Goal: Task Accomplishment & Management: Complete application form

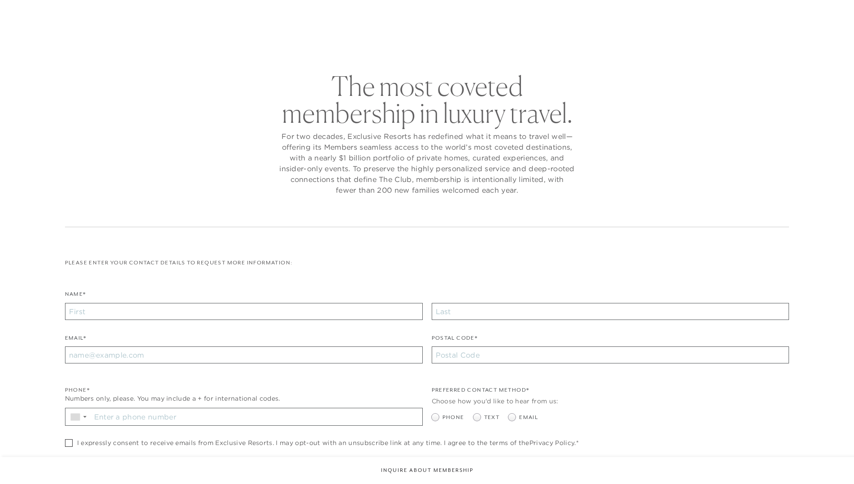
checkbox input "false"
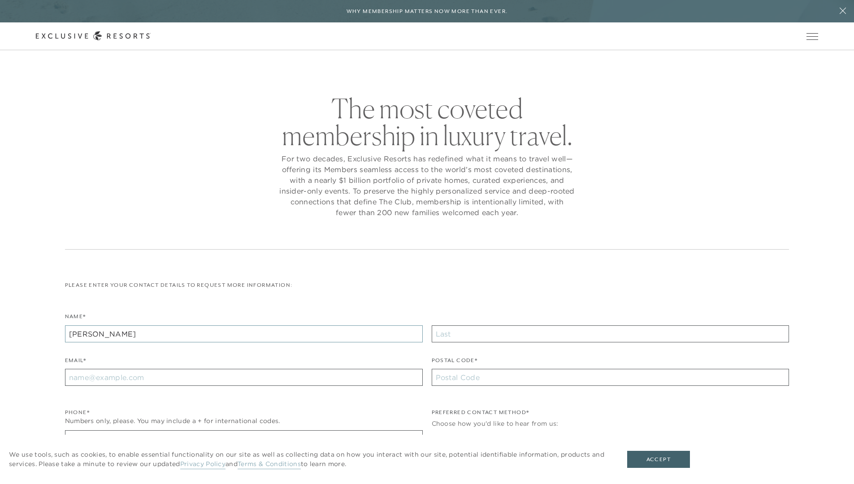
type input "[PERSON_NAME]"
type input "Doe"
type input "[EMAIL_ADDRESS][DOMAIN_NAME]"
click at [256, 431] on input "Stay in the know. Sign up for sms updates for the latest club news Sign up to g…" at bounding box center [256, 439] width 331 height 17
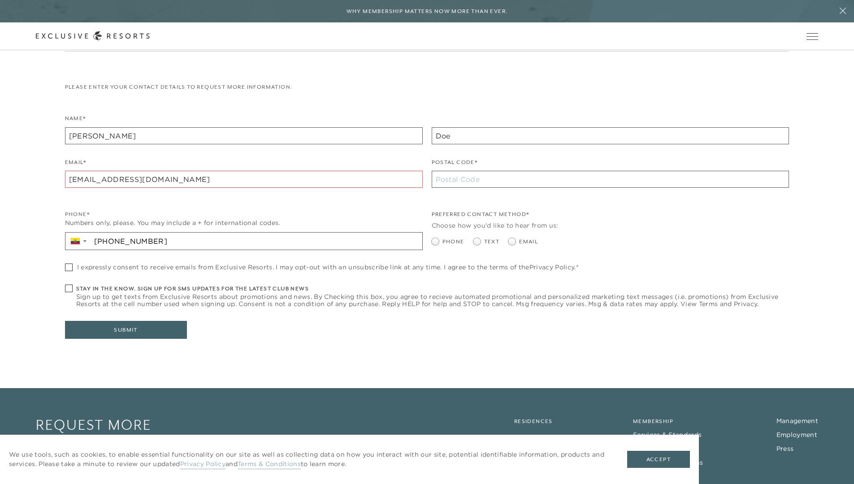
type input "[PHONE_NUMBER]"
type input "10002"
radio input "true"
checkbox input "true"
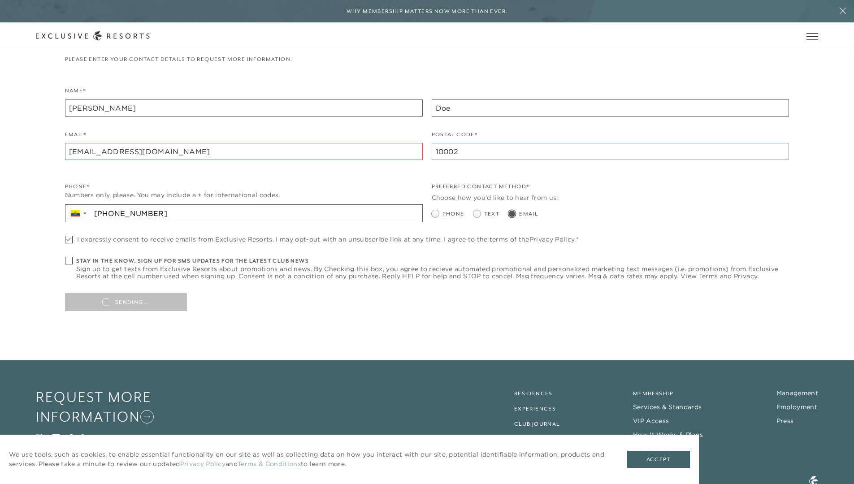
type input "10002"
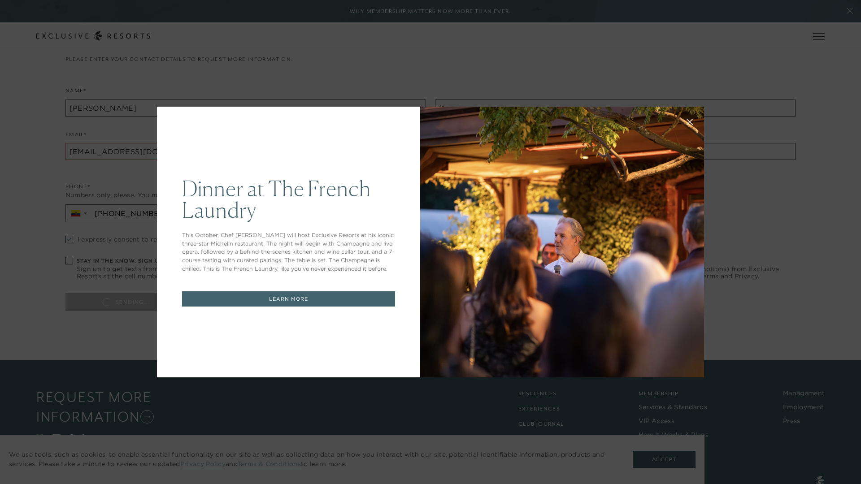
scroll to position [0, 0]
